Goal: Task Accomplishment & Management: Manage account settings

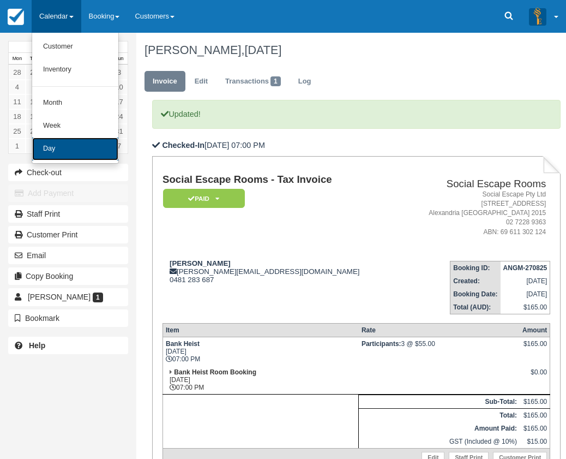
click at [101, 153] on link "Day" at bounding box center [75, 148] width 86 height 23
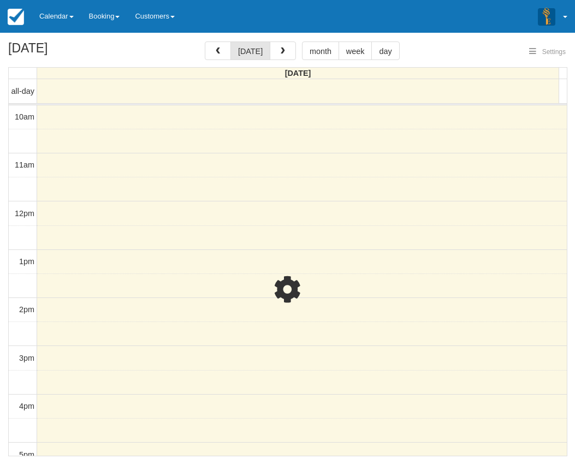
select select
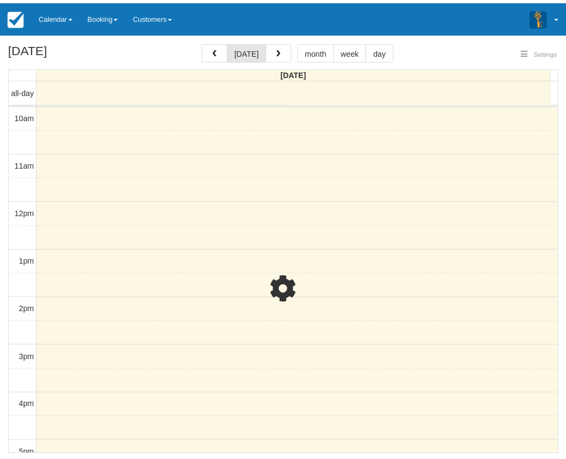
scroll to position [252, 0]
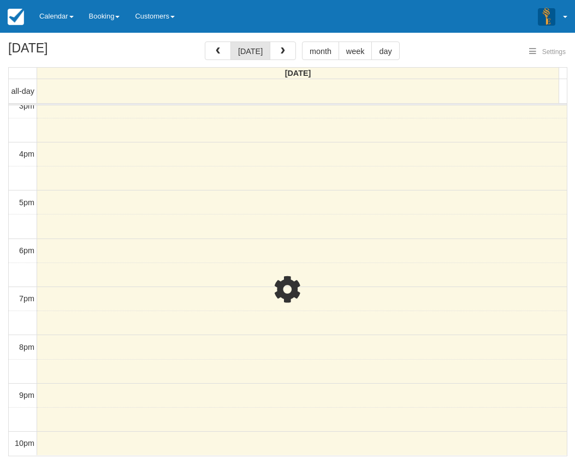
select select
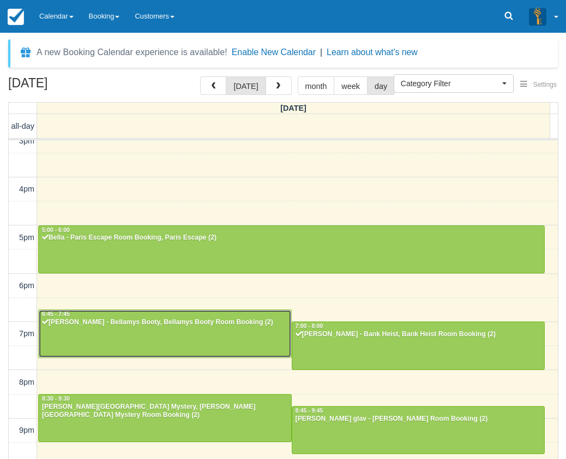
click at [205, 328] on div at bounding box center [165, 333] width 253 height 47
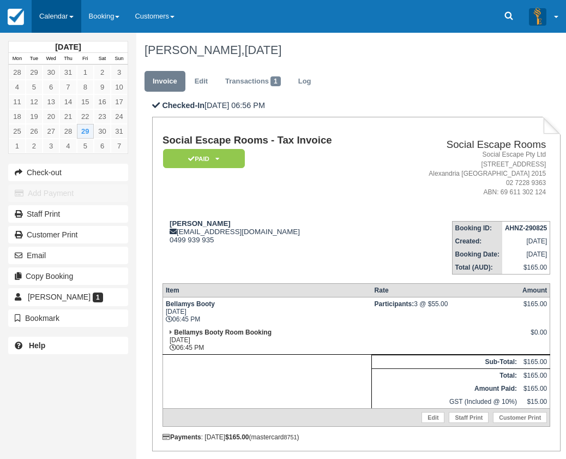
click at [64, 11] on link "Calendar" at bounding box center [57, 16] width 50 height 33
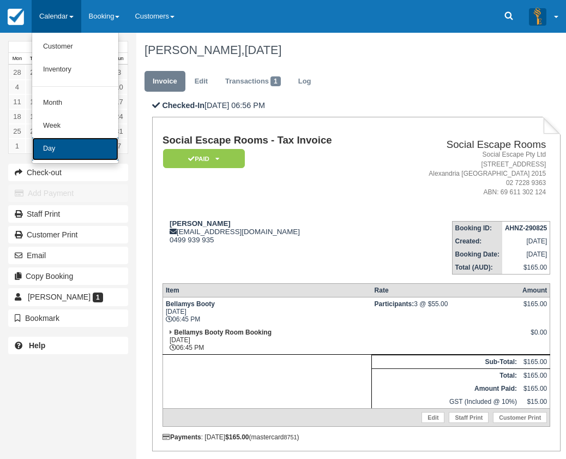
click at [69, 148] on link "Day" at bounding box center [75, 148] width 86 height 23
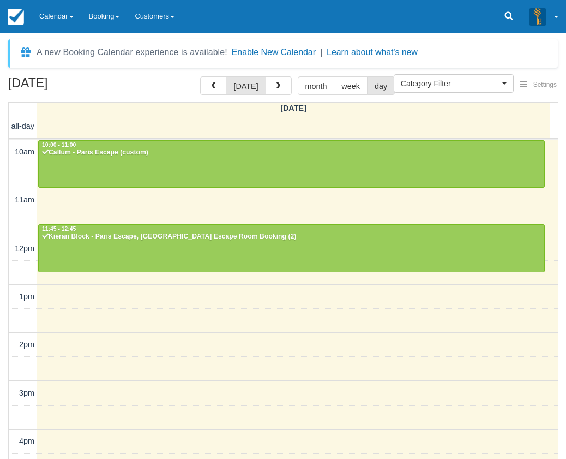
select select
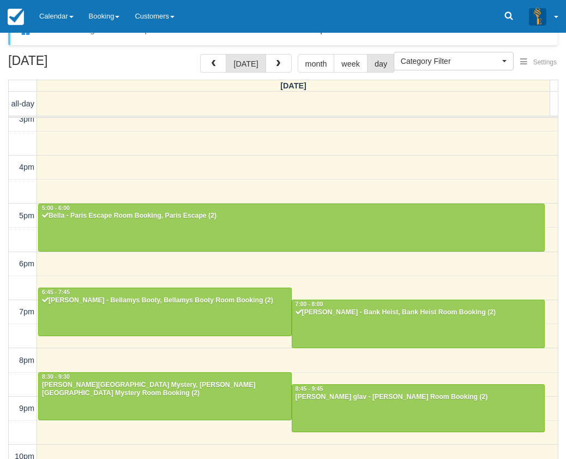
scroll to position [35, 0]
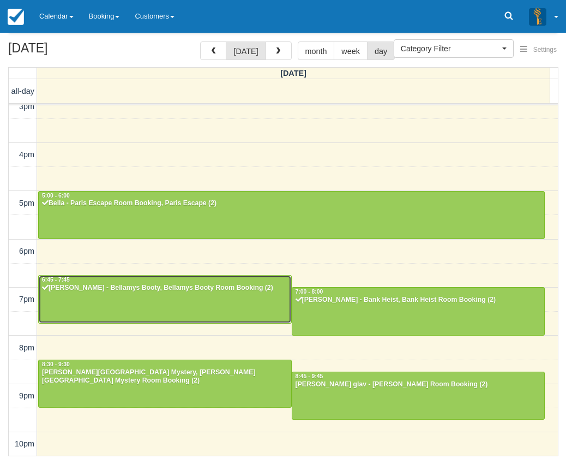
click at [185, 302] on div at bounding box center [165, 299] width 253 height 47
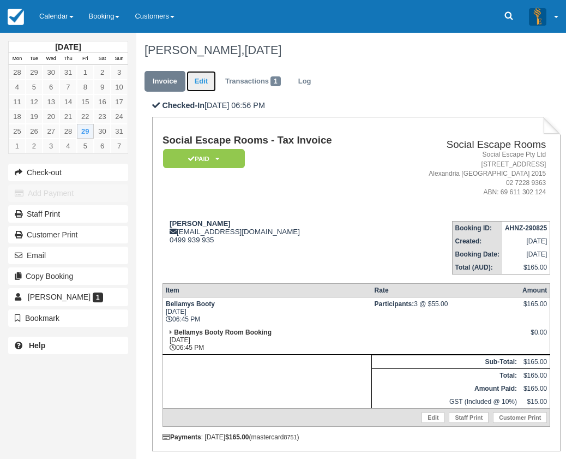
click at [202, 81] on link "Edit" at bounding box center [201, 81] width 29 height 21
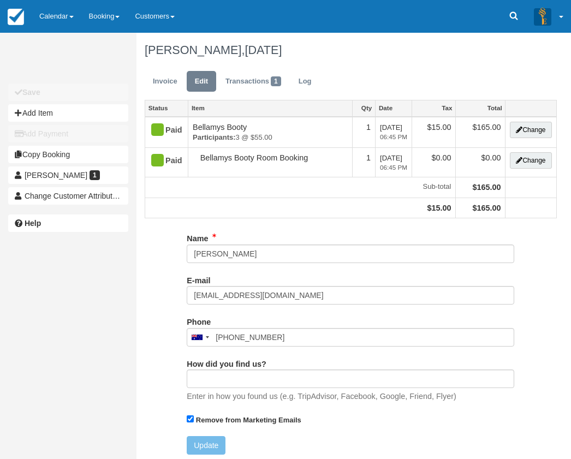
type input "0499 939 935"
click at [102, 111] on button "Add Item" at bounding box center [68, 112] width 120 height 17
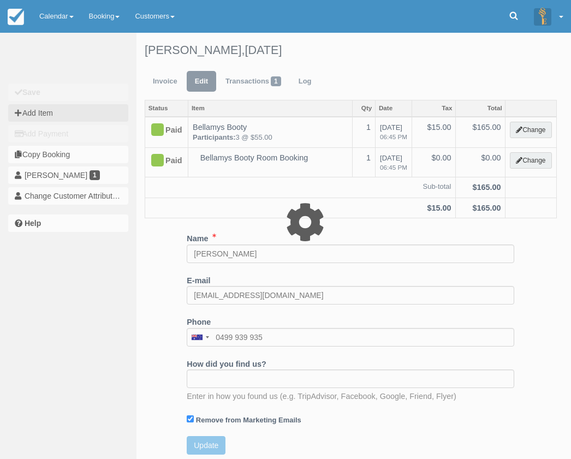
type input "0.00"
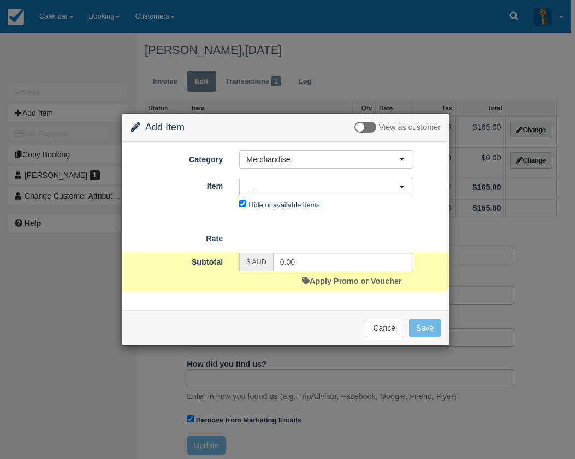
click at [292, 173] on div "Category Merchandise Merchandise Game Resources Staff Resources Escape Rooms Gi…" at bounding box center [285, 181] width 310 height 63
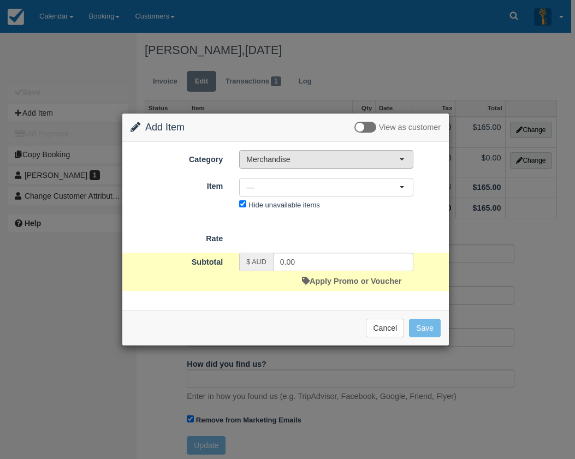
click at [294, 165] on span "Merchandise" at bounding box center [322, 159] width 153 height 11
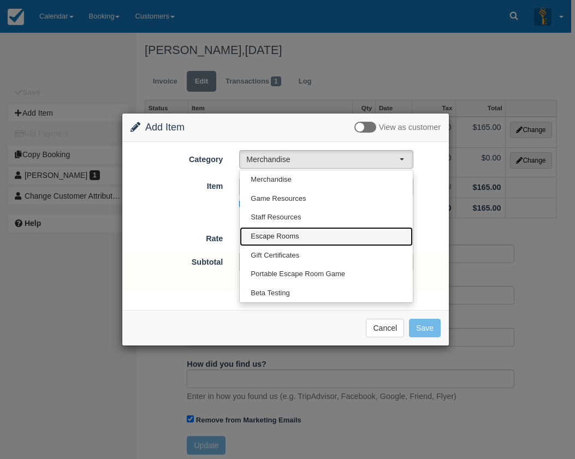
click at [297, 234] on span "Escape Rooms" at bounding box center [274, 236] width 48 height 10
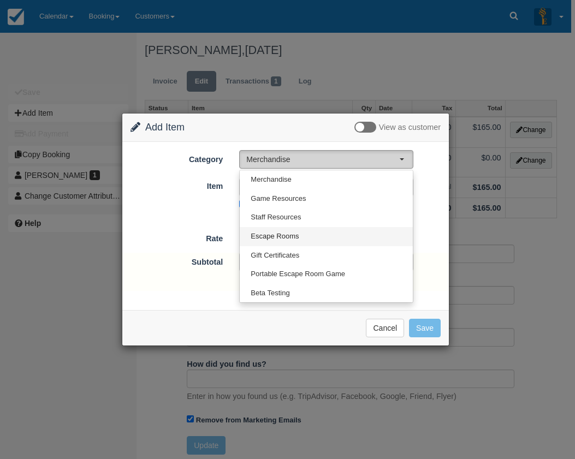
select select "2"
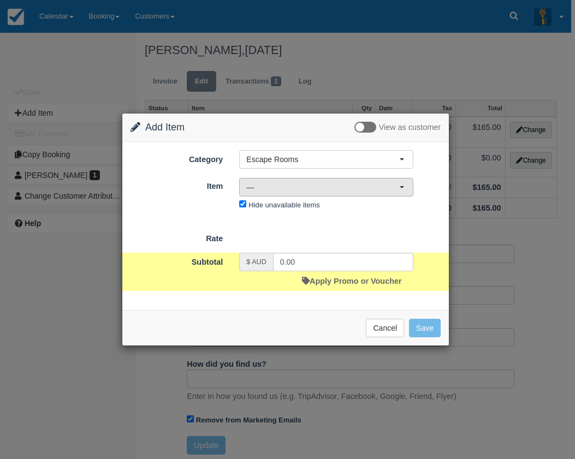
click at [286, 188] on span "—" at bounding box center [322, 187] width 153 height 11
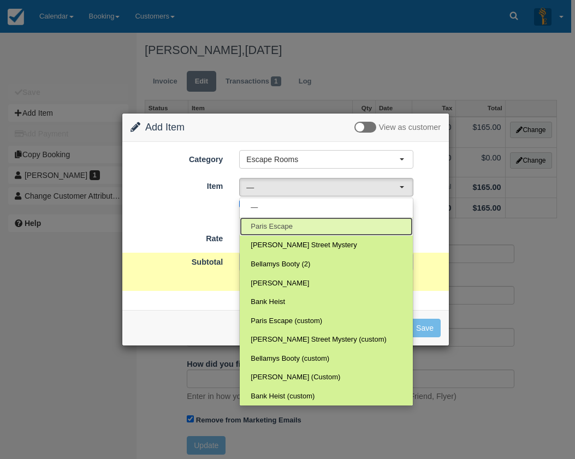
click at [286, 224] on span "Paris Escape" at bounding box center [271, 227] width 42 height 10
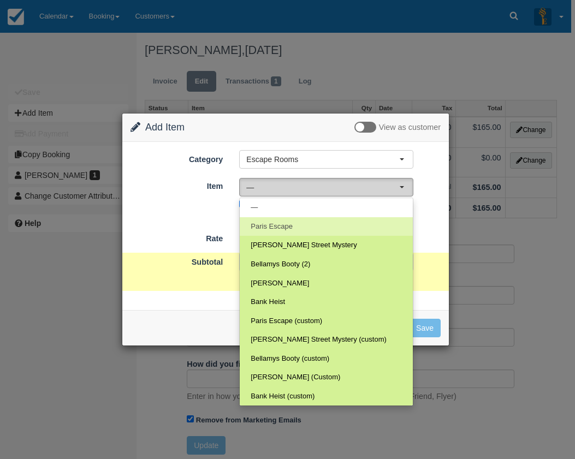
select select "2"
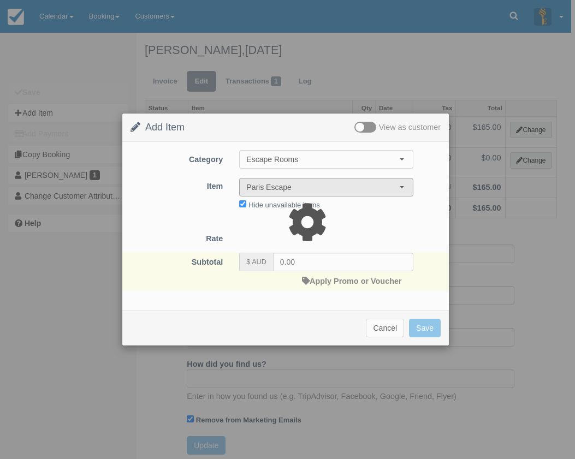
type input "220.00"
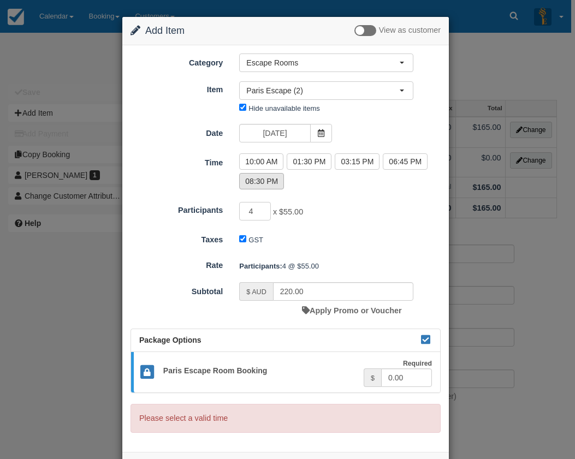
click at [274, 184] on label "08:30 PM" at bounding box center [261, 181] width 45 height 16
radio input "true"
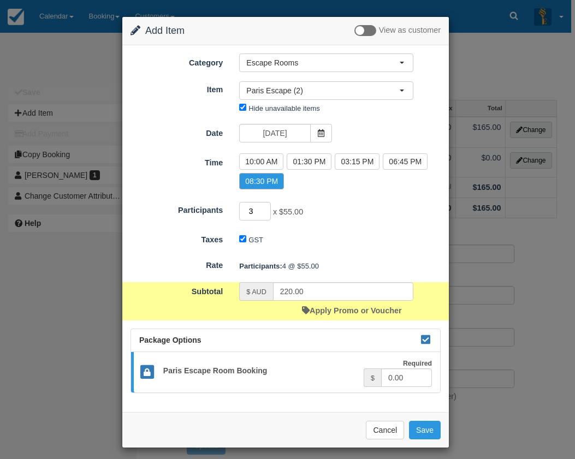
type input "3"
click at [264, 213] on input "3" at bounding box center [255, 211] width 32 height 19
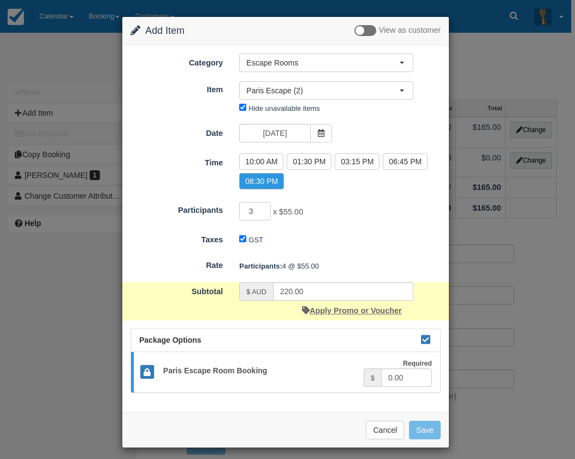
type input "165.00"
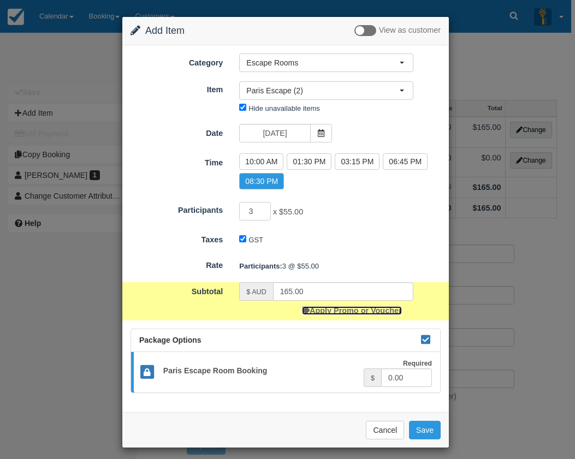
click at [336, 312] on link "Apply Promo or Voucher" at bounding box center [351, 310] width 99 height 9
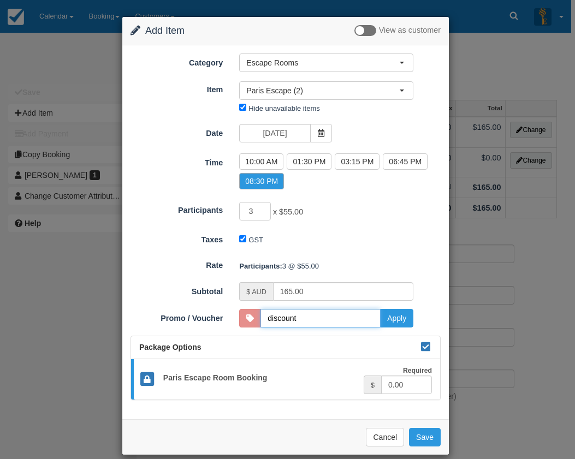
type input "DISCOUNT20"
click at [403, 322] on button "Apply" at bounding box center [396, 318] width 33 height 19
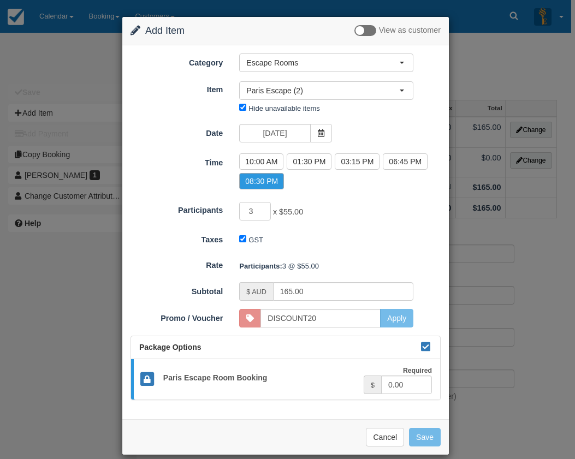
type input "105.00"
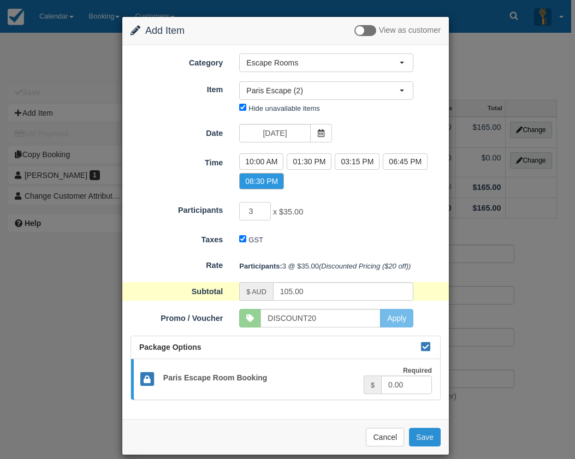
click at [422, 437] on button "Save" at bounding box center [425, 437] width 32 height 19
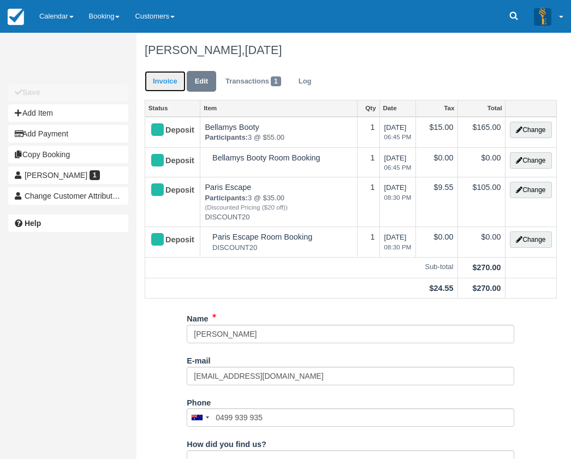
click at [164, 75] on link "Invoice" at bounding box center [165, 81] width 41 height 21
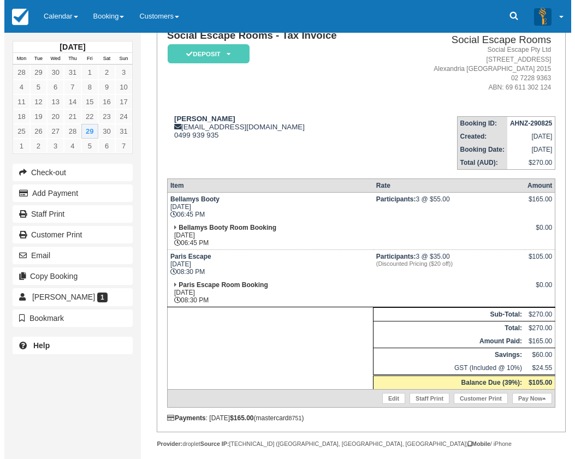
scroll to position [109, 0]
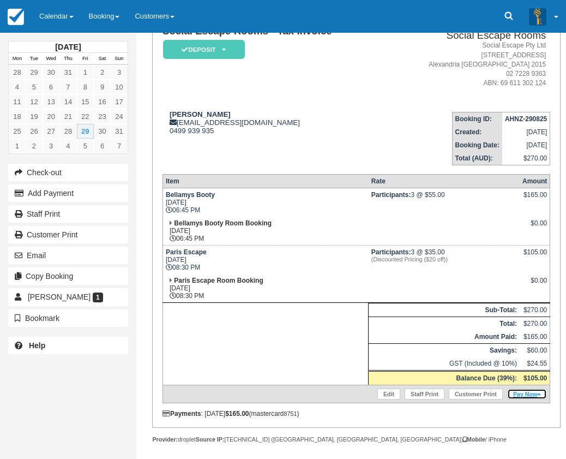
click at [534, 391] on link "Pay Now" at bounding box center [527, 393] width 40 height 11
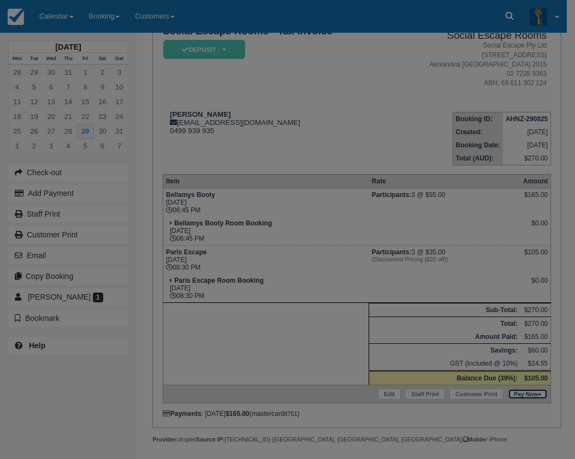
type input "29/08/2025"
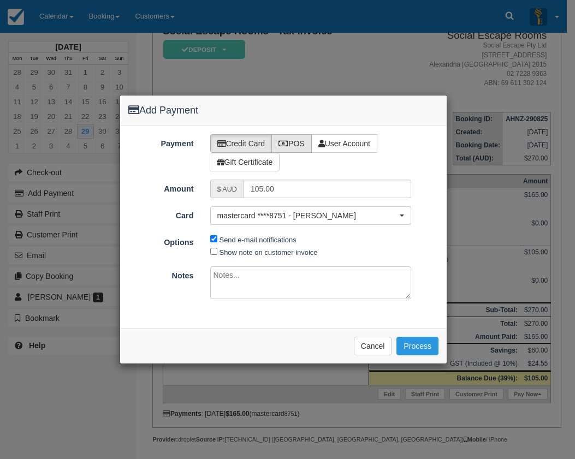
click at [296, 139] on label "POS" at bounding box center [291, 143] width 40 height 19
radio input "true"
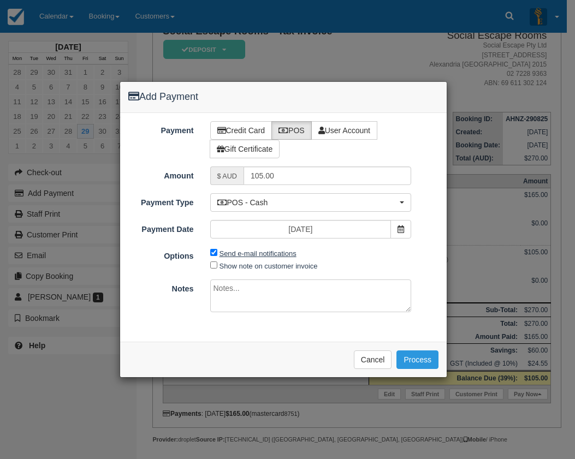
click at [249, 251] on label "Send e-mail notifications" at bounding box center [257, 253] width 77 height 8
click at [217, 251] on input "Send e-mail notifications" at bounding box center [213, 252] width 7 height 7
checkbox input "false"
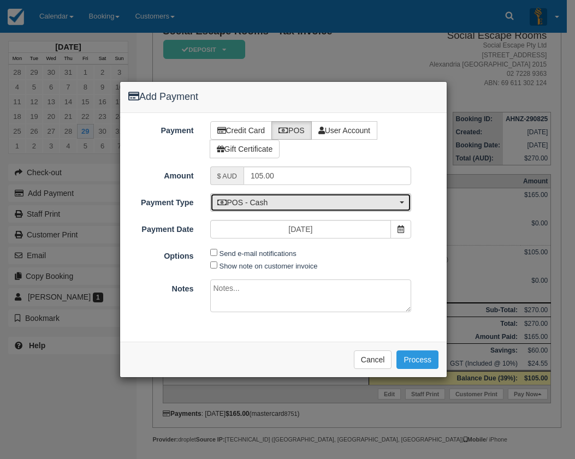
click at [261, 202] on span "POS - Cash" at bounding box center [307, 202] width 180 height 11
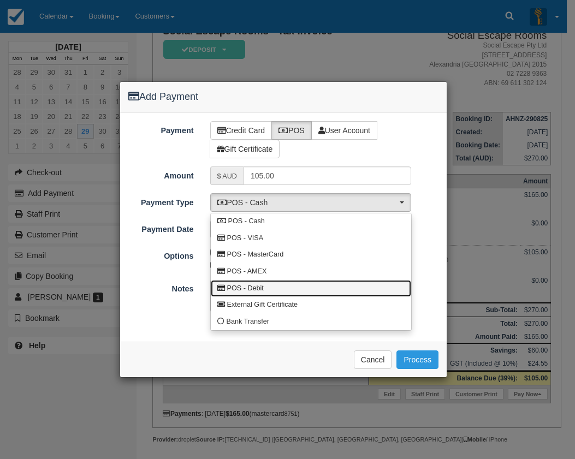
click at [267, 284] on link "POS - Debit" at bounding box center [311, 288] width 200 height 17
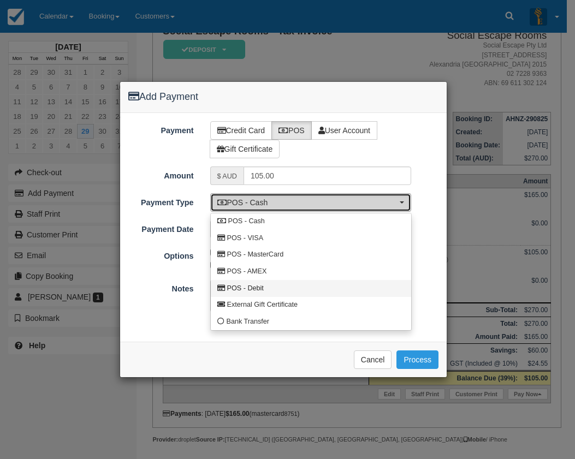
select select "DEBIT"
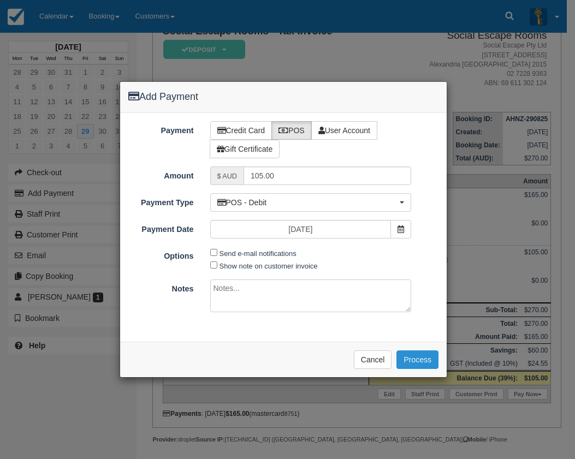
click at [420, 360] on button "Process" at bounding box center [417, 359] width 42 height 19
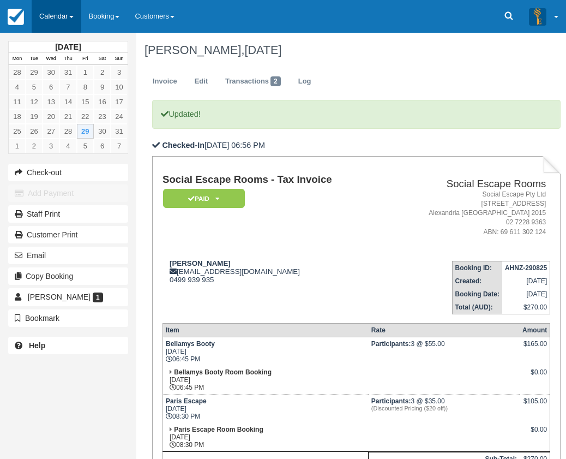
click at [63, 16] on link "Calendar" at bounding box center [57, 16] width 50 height 33
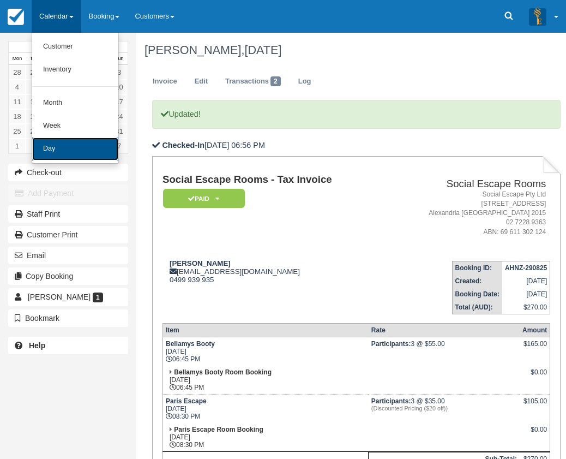
click at [66, 149] on link "Day" at bounding box center [75, 148] width 86 height 23
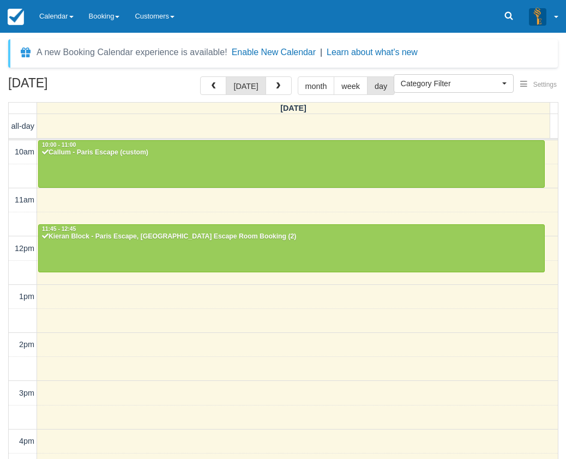
select select
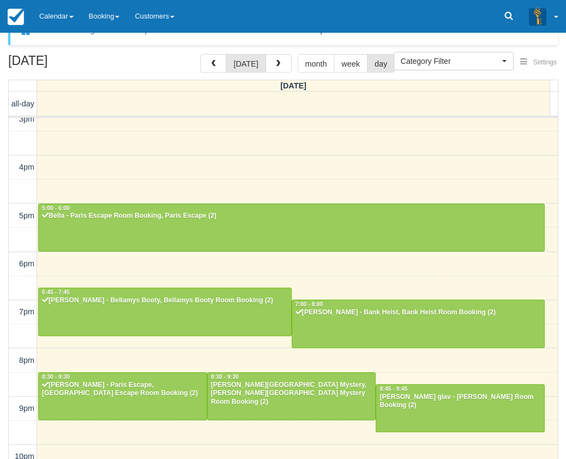
scroll to position [35, 0]
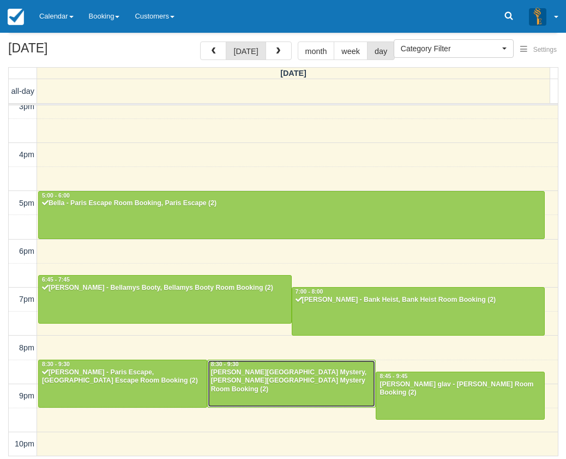
click at [261, 376] on div "[PERSON_NAME][GEOGRAPHIC_DATA] Mystery, [PERSON_NAME][GEOGRAPHIC_DATA] Mystery …" at bounding box center [292, 381] width 163 height 26
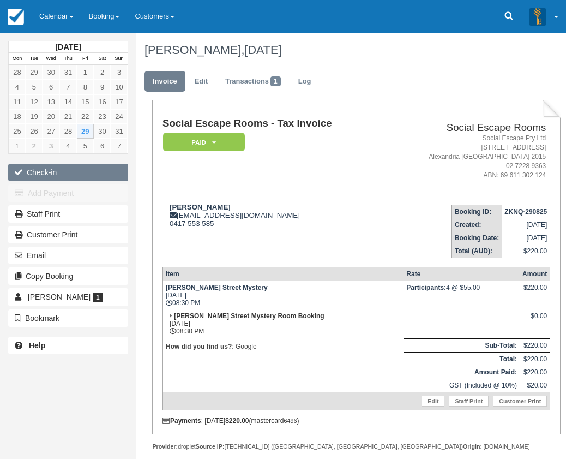
click at [76, 174] on button "Check-in" at bounding box center [68, 172] width 120 height 17
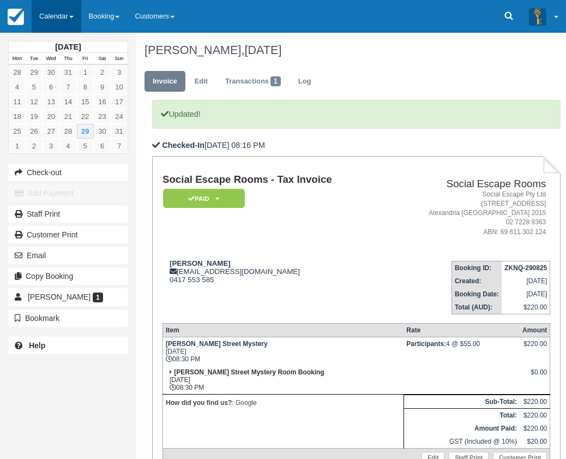
click at [59, 17] on link "Calendar" at bounding box center [57, 16] width 50 height 33
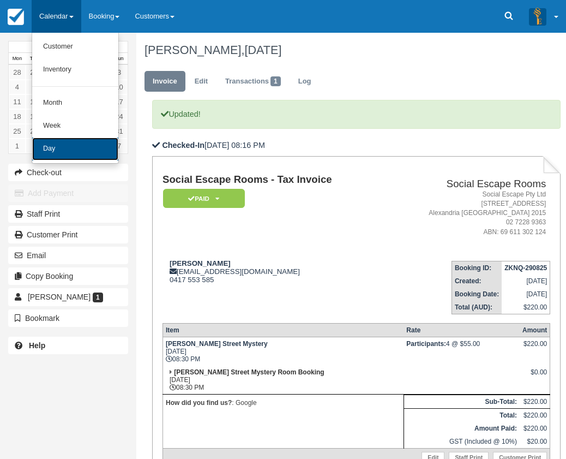
click at [66, 149] on link "Day" at bounding box center [75, 148] width 86 height 23
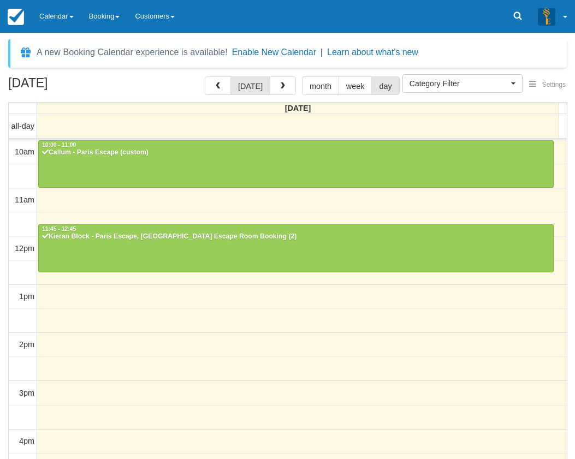
select select
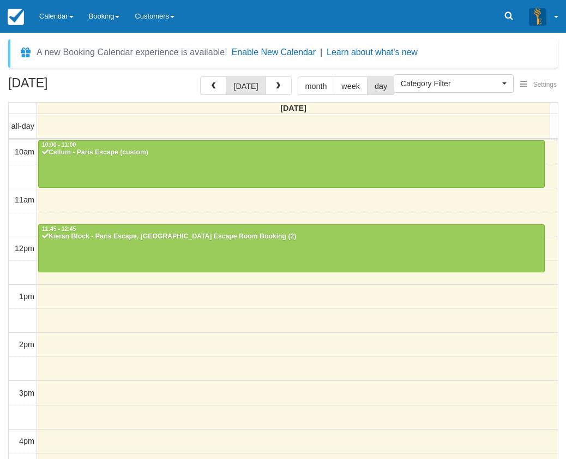
scroll to position [252, 0]
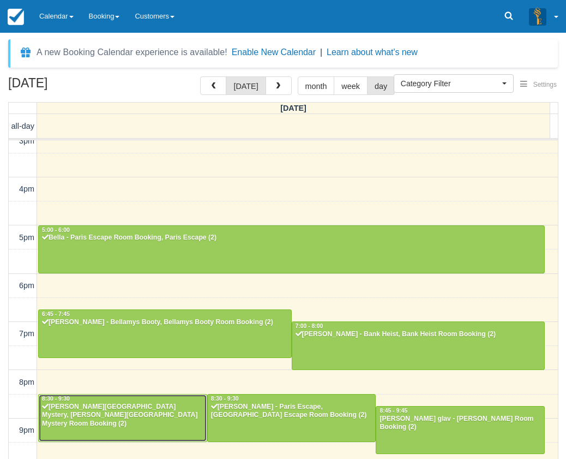
click at [142, 427] on div at bounding box center [123, 417] width 168 height 47
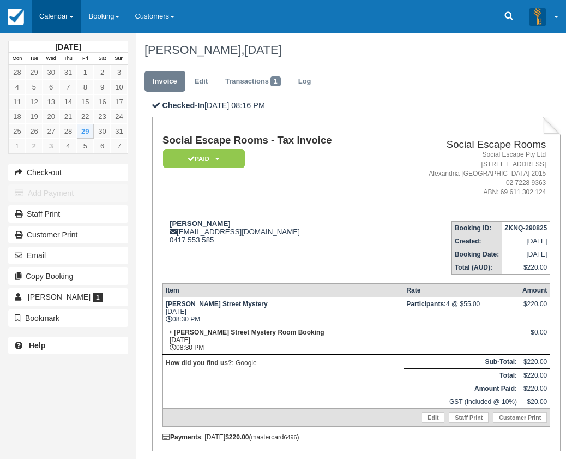
click at [65, 11] on link "Calendar" at bounding box center [57, 16] width 50 height 33
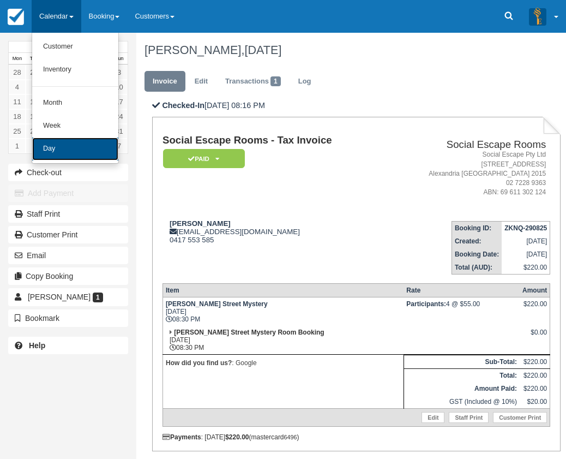
click at [75, 155] on link "Day" at bounding box center [75, 148] width 86 height 23
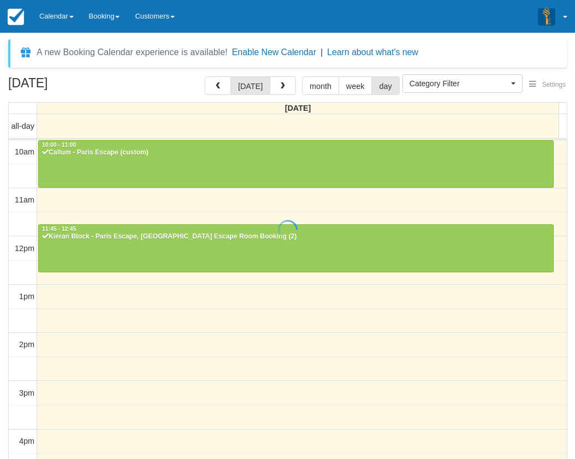
select select
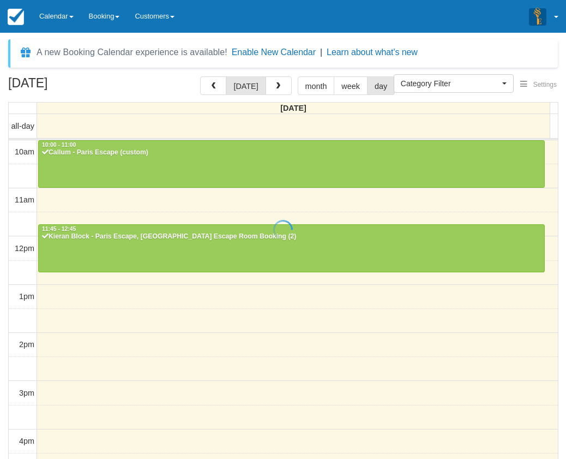
scroll to position [252, 0]
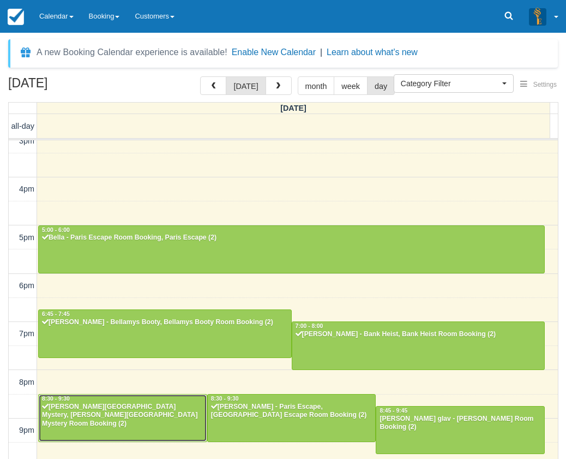
click at [134, 422] on div at bounding box center [123, 417] width 168 height 47
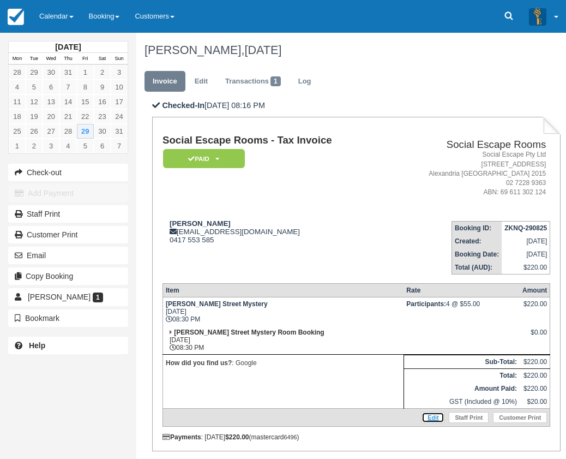
click at [439, 417] on link "Edit" at bounding box center [433, 417] width 23 height 11
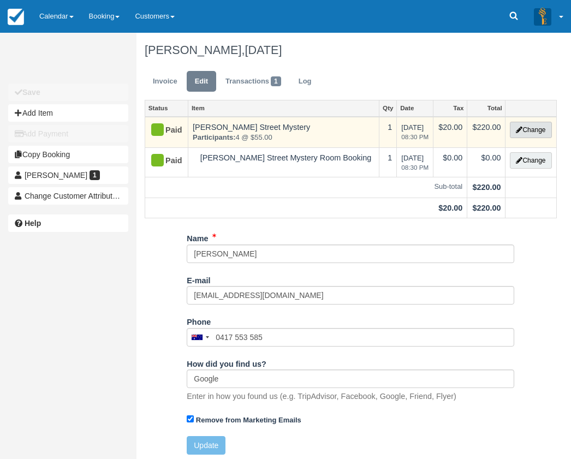
click at [522, 131] on button "Change" at bounding box center [530, 130] width 41 height 16
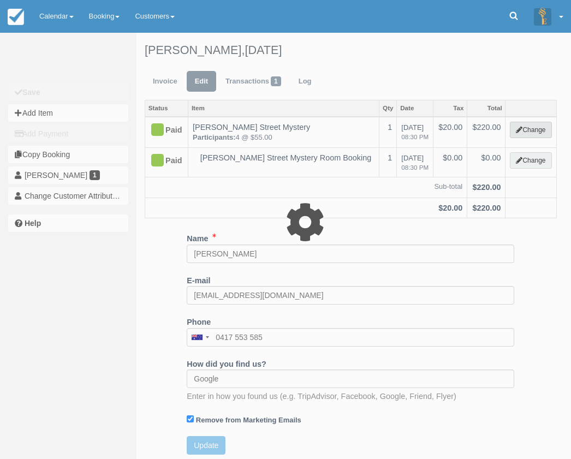
select select "2"
type input "220.00"
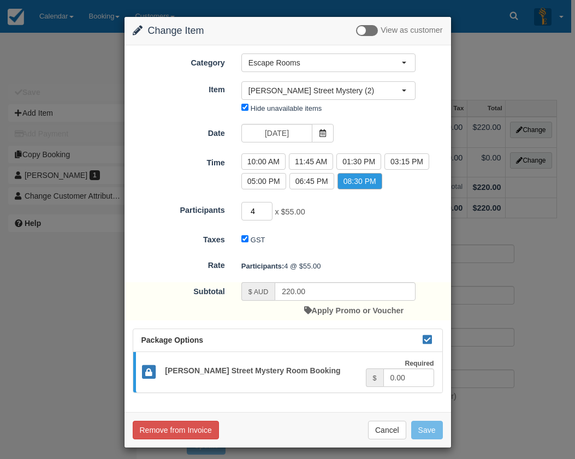
click at [265, 206] on input "4" at bounding box center [257, 211] width 32 height 19
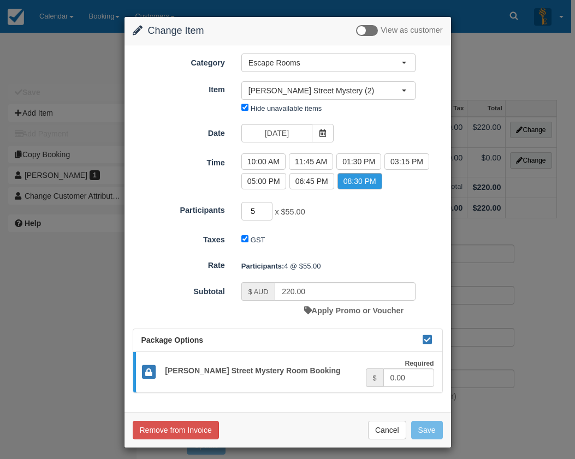
type input "5"
click at [265, 208] on input "5" at bounding box center [257, 211] width 32 height 19
type input "275.00"
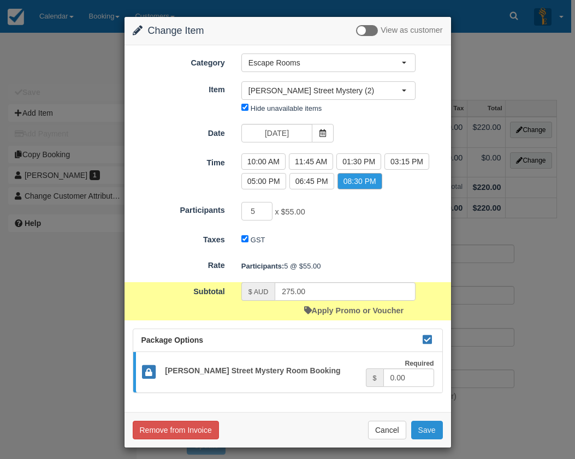
click at [418, 432] on button "Save" at bounding box center [427, 430] width 32 height 19
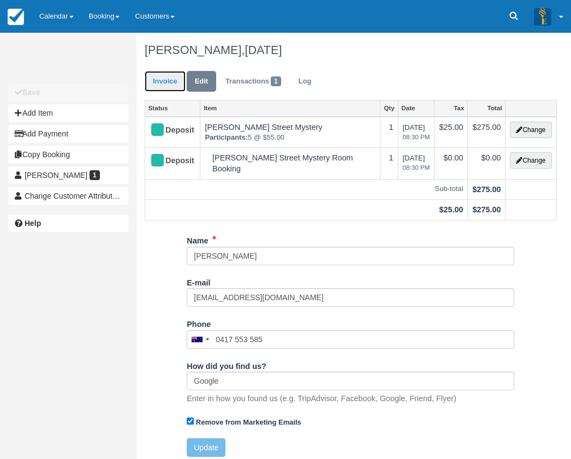
click at [178, 86] on link "Invoice" at bounding box center [165, 81] width 41 height 21
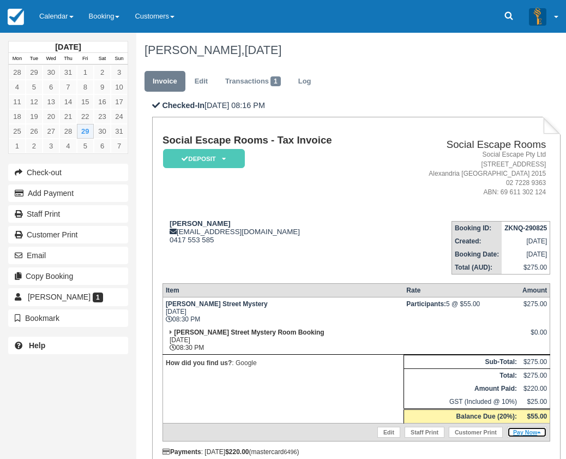
click at [512, 430] on link "Pay Now" at bounding box center [527, 432] width 40 height 11
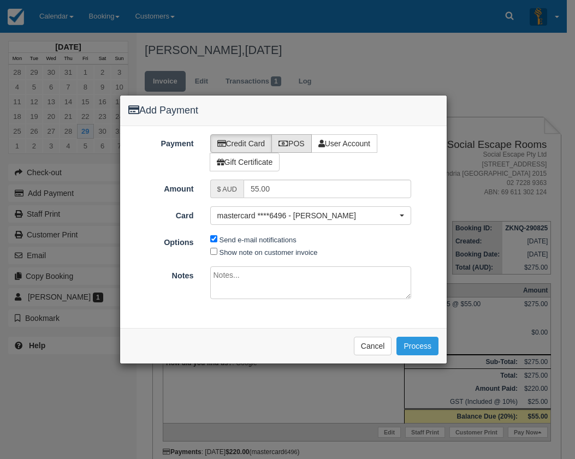
click at [288, 146] on icon at bounding box center [283, 144] width 10 height 8
radio input "true"
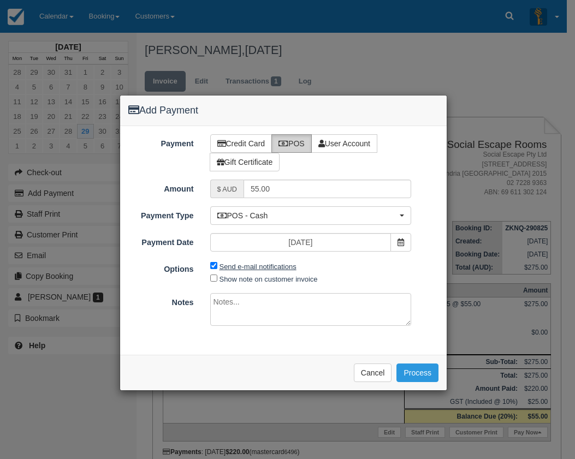
click at [273, 268] on label "Send e-mail notifications" at bounding box center [257, 266] width 77 height 8
click at [217, 268] on input "Send e-mail notifications" at bounding box center [213, 265] width 7 height 7
checkbox input "false"
click at [428, 369] on button "Process" at bounding box center [417, 372] width 42 height 19
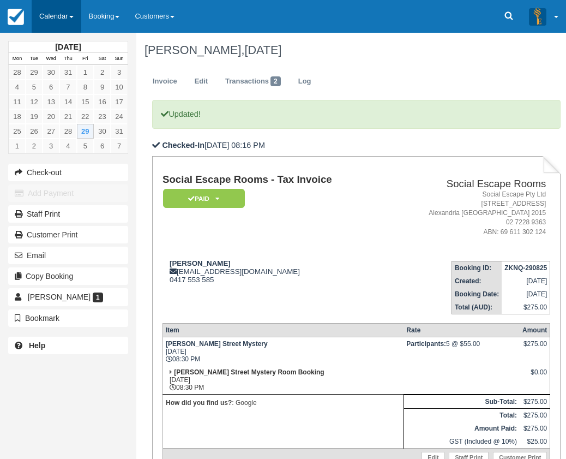
click at [68, 17] on link "Calendar" at bounding box center [57, 16] width 50 height 33
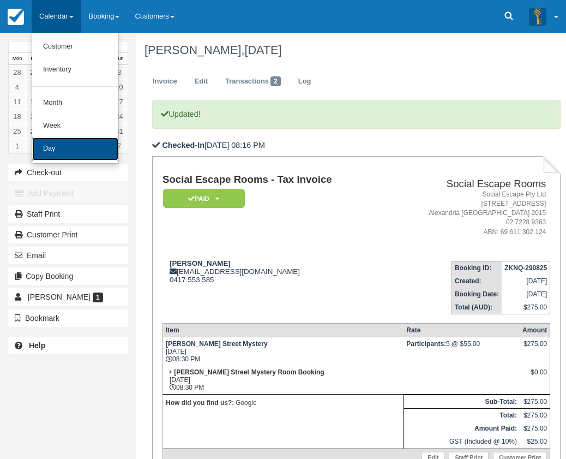
click at [89, 147] on link "Day" at bounding box center [75, 148] width 86 height 23
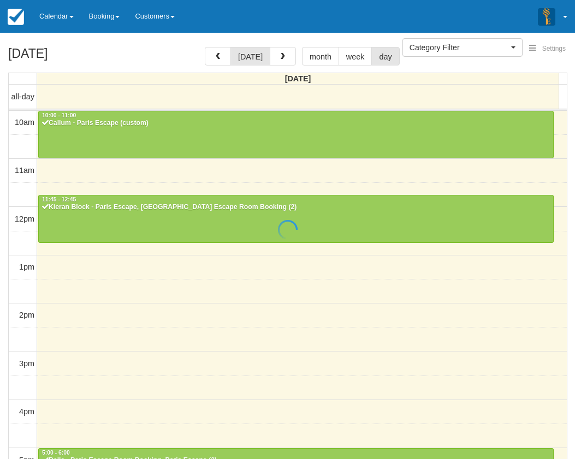
select select
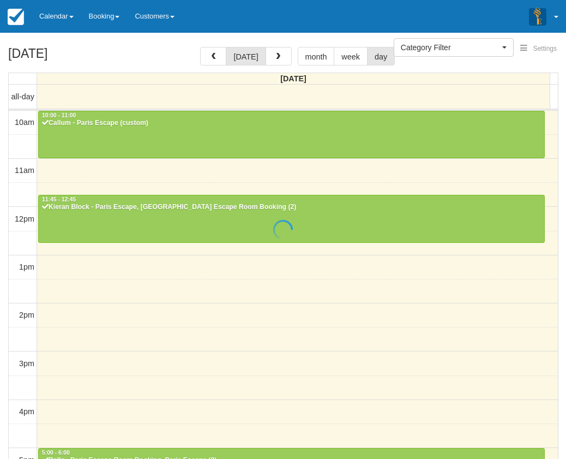
scroll to position [252, 0]
